Goal: Task Accomplishment & Management: Use online tool/utility

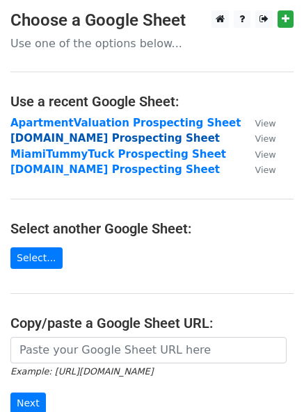
click at [56, 142] on strong "[DOMAIN_NAME] Prospecting Sheet" at bounding box center [114, 138] width 209 height 13
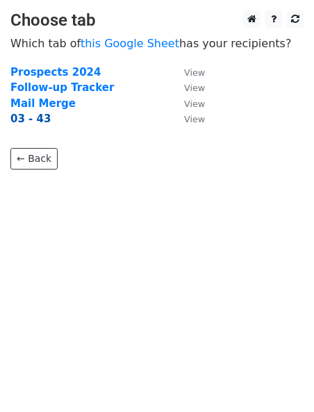
click at [22, 119] on strong "03 - 43" at bounding box center [30, 119] width 40 height 13
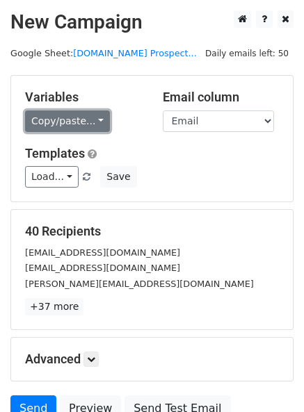
click at [54, 126] on link "Copy/paste..." at bounding box center [67, 122] width 85 height 22
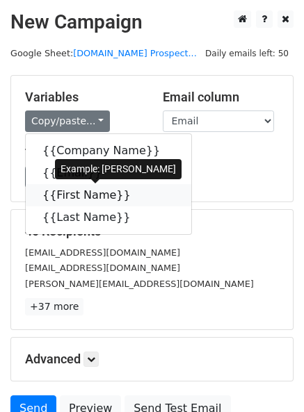
drag, startPoint x: 74, startPoint y: 196, endPoint x: 7, endPoint y: 200, distance: 66.8
click at [75, 198] on link "{{First Name}}" at bounding box center [108, 195] width 165 height 22
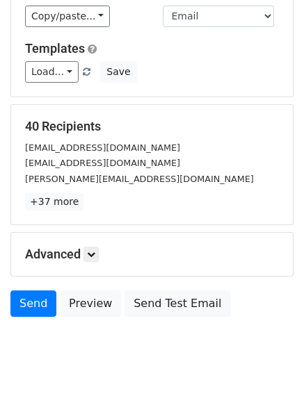
scroll to position [58, 0]
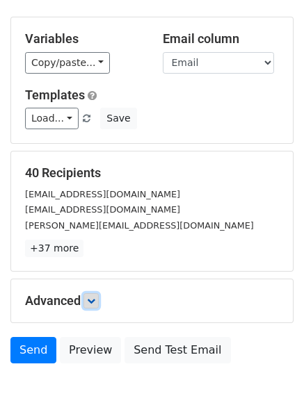
click at [93, 300] on icon at bounding box center [91, 301] width 8 height 8
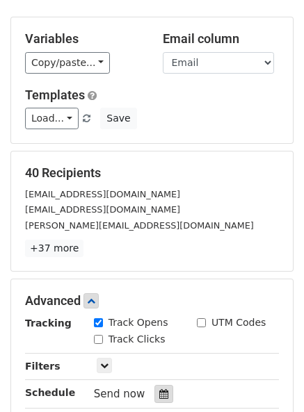
click at [162, 396] on div at bounding box center [163, 394] width 19 height 18
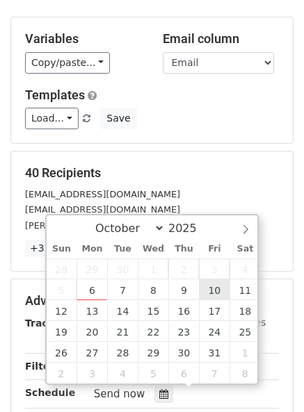
type input "2025-10-10 12:00"
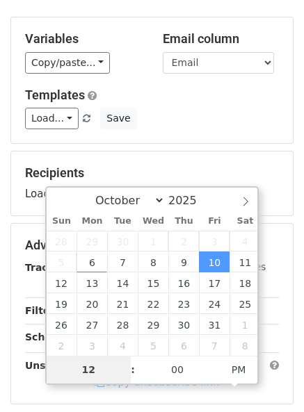
type input "1"
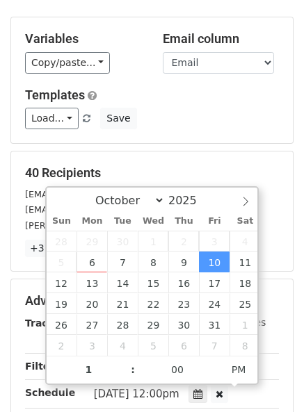
type input "2025-10-10 13:00"
click at [196, 152] on div "40 Recipients rzander@naturalenvironments.com info@naturalenvironments.com kim@…" at bounding box center [152, 212] width 282 height 120
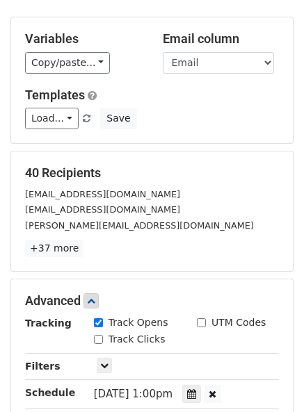
scroll to position [242, 0]
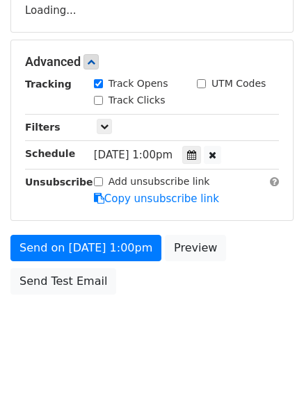
click at [103, 101] on div "Advanced Tracking Track Opens UTM Codes Track Clicks Filters Only include sprea…" at bounding box center [152, 130] width 282 height 180
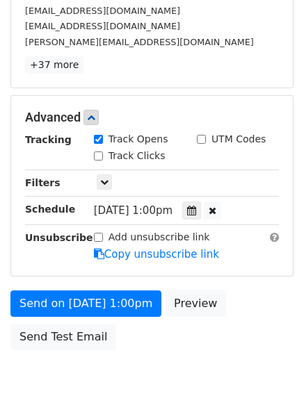
click at [99, 156] on input "Track Clicks" at bounding box center [98, 156] width 9 height 9
checkbox input "true"
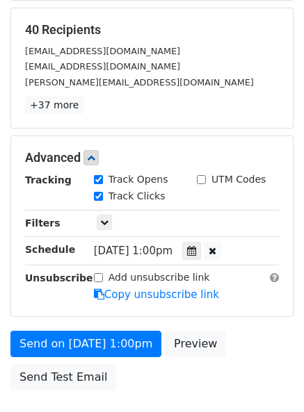
scroll to position [209, 0]
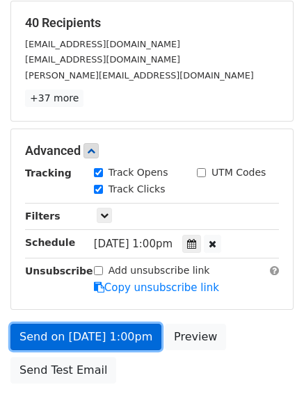
click at [95, 332] on link "Send on Oct 10 at 1:00pm" at bounding box center [85, 337] width 151 height 26
